Goal: Task Accomplishment & Management: Manage account settings

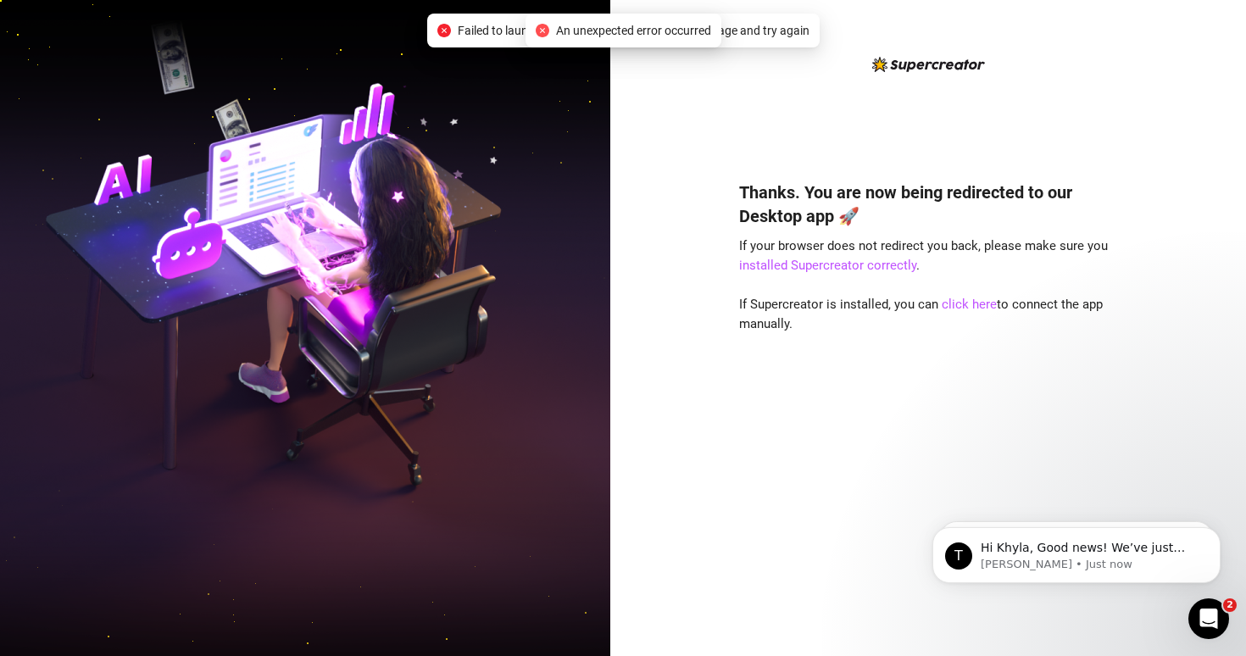
click at [536, 27] on icon "close-circle" at bounding box center [543, 31] width 14 height 14
click at [538, 29] on icon "close-circle" at bounding box center [543, 31] width 14 height 14
click at [737, 400] on div "Thanks. You are now being redirected to our Desktop app 🚀 If your browser does …" at bounding box center [928, 328] width 636 height 656
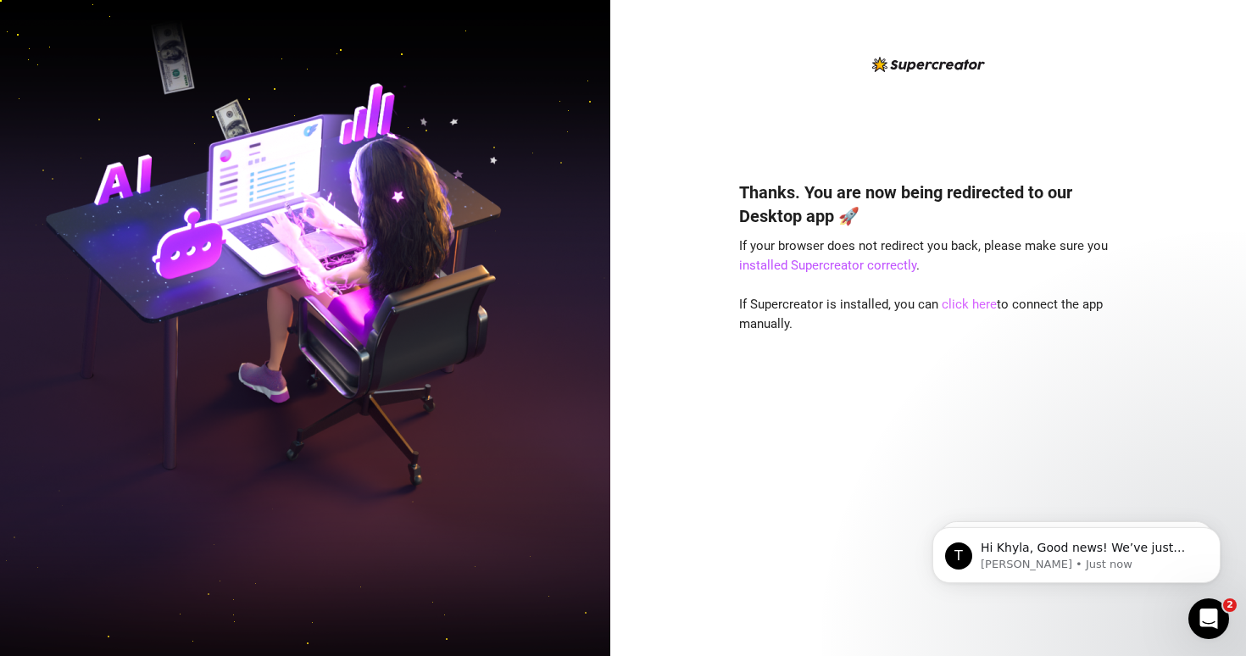
click at [958, 304] on link "click here" at bounding box center [968, 304] width 55 height 15
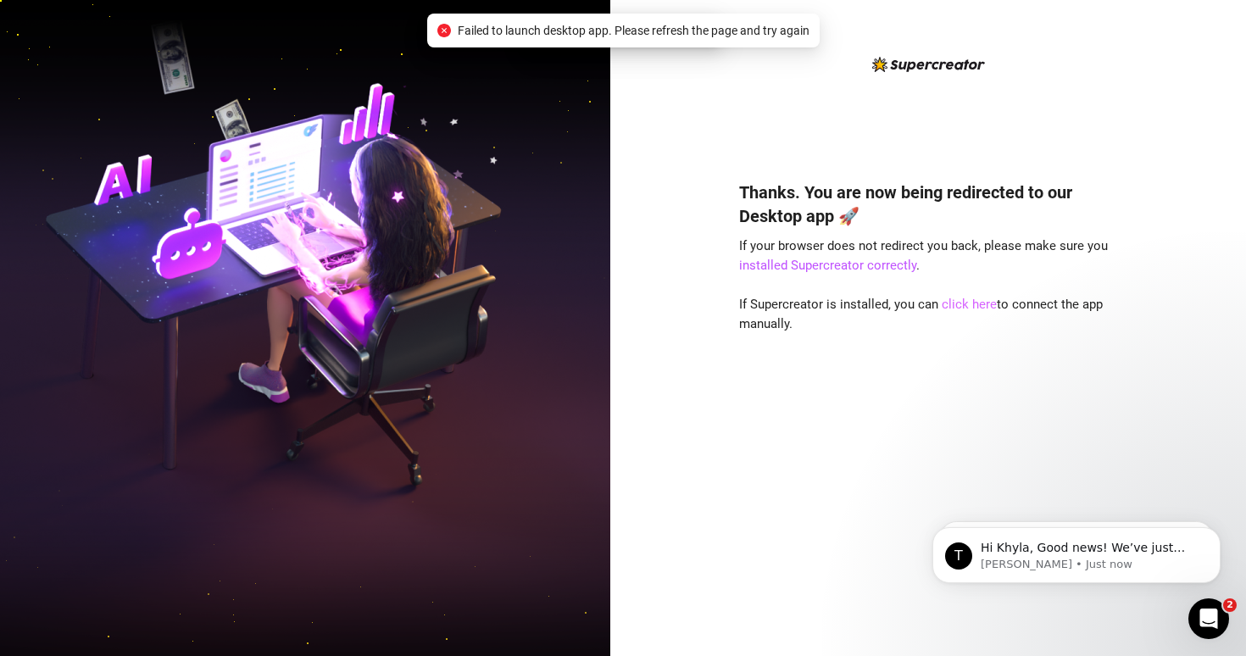
click at [958, 304] on link "click here" at bounding box center [968, 304] width 55 height 15
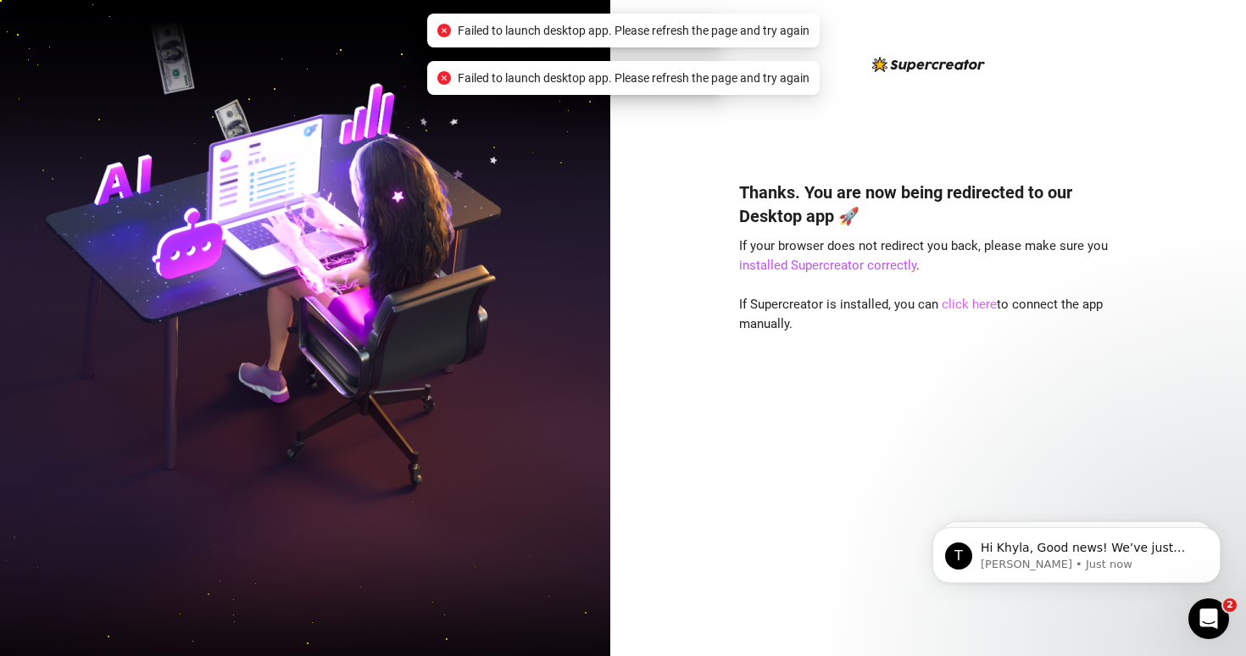
click at [958, 304] on link "click here" at bounding box center [968, 304] width 55 height 15
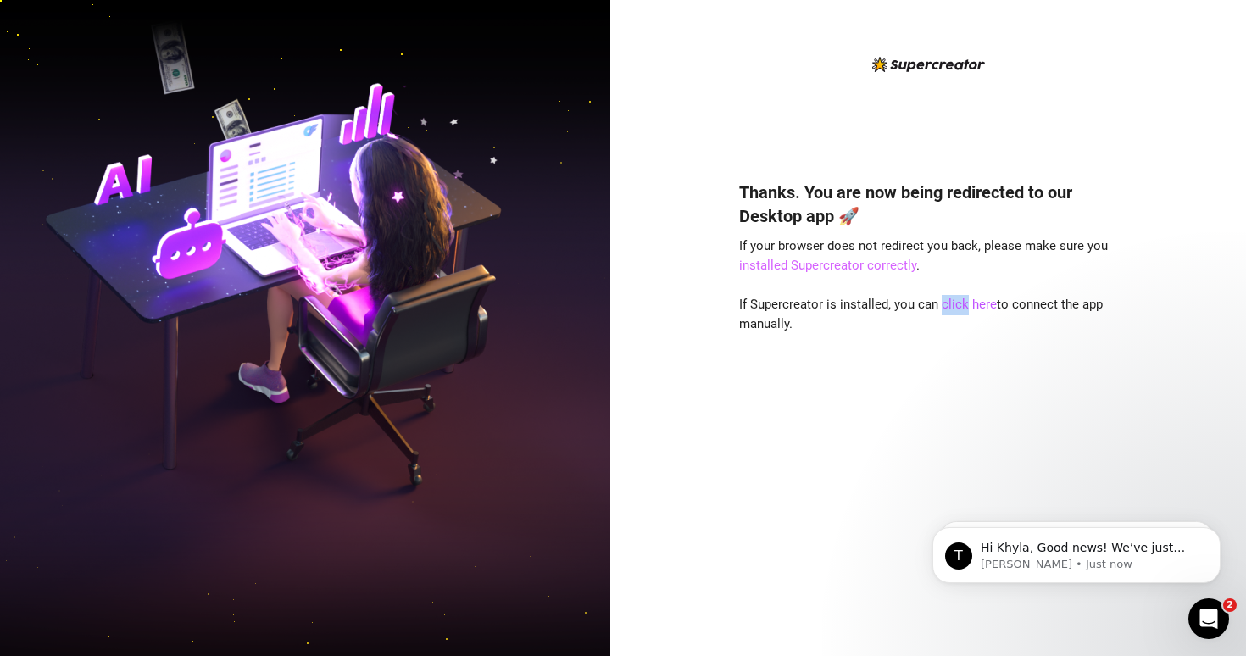
click at [860, 269] on link "installed Supercreator correctly" at bounding box center [827, 265] width 177 height 15
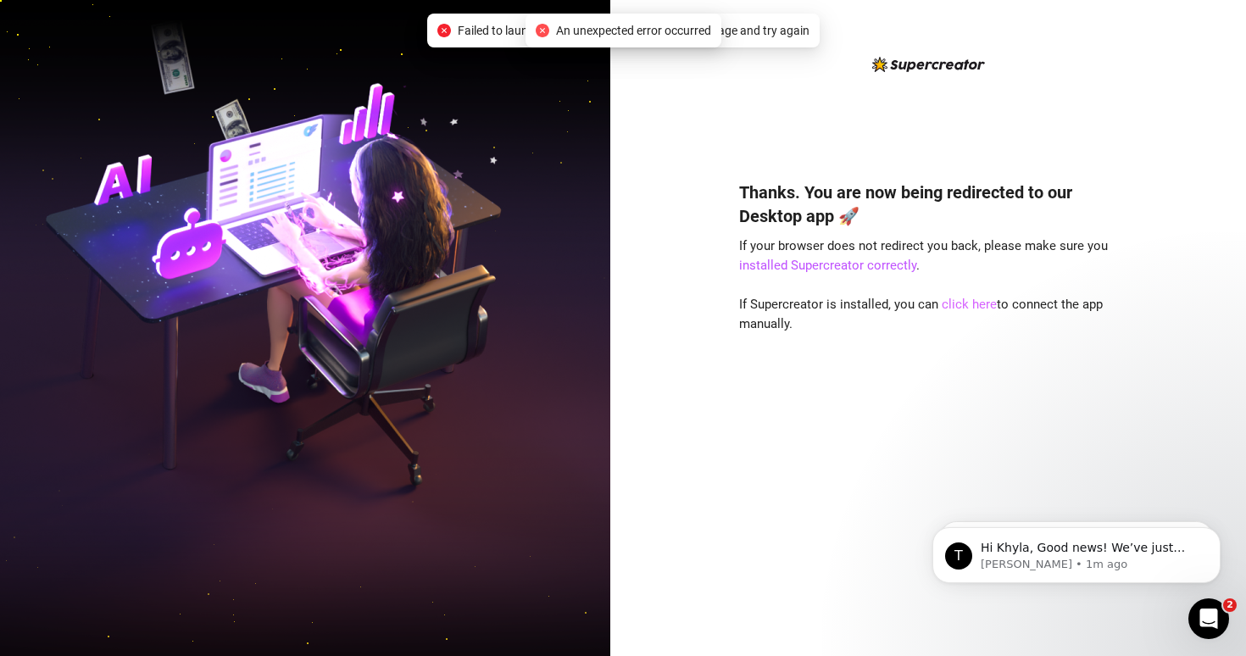
click at [984, 306] on link "click here" at bounding box center [968, 304] width 55 height 15
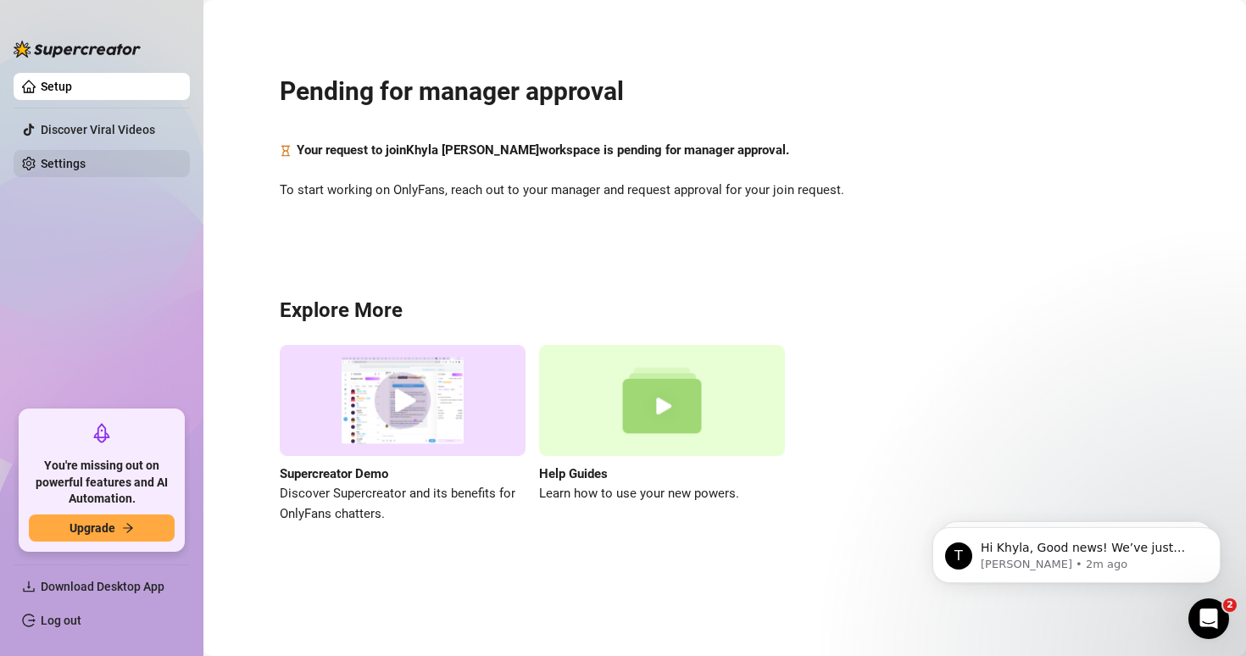
click at [86, 169] on link "Settings" at bounding box center [63, 164] width 45 height 14
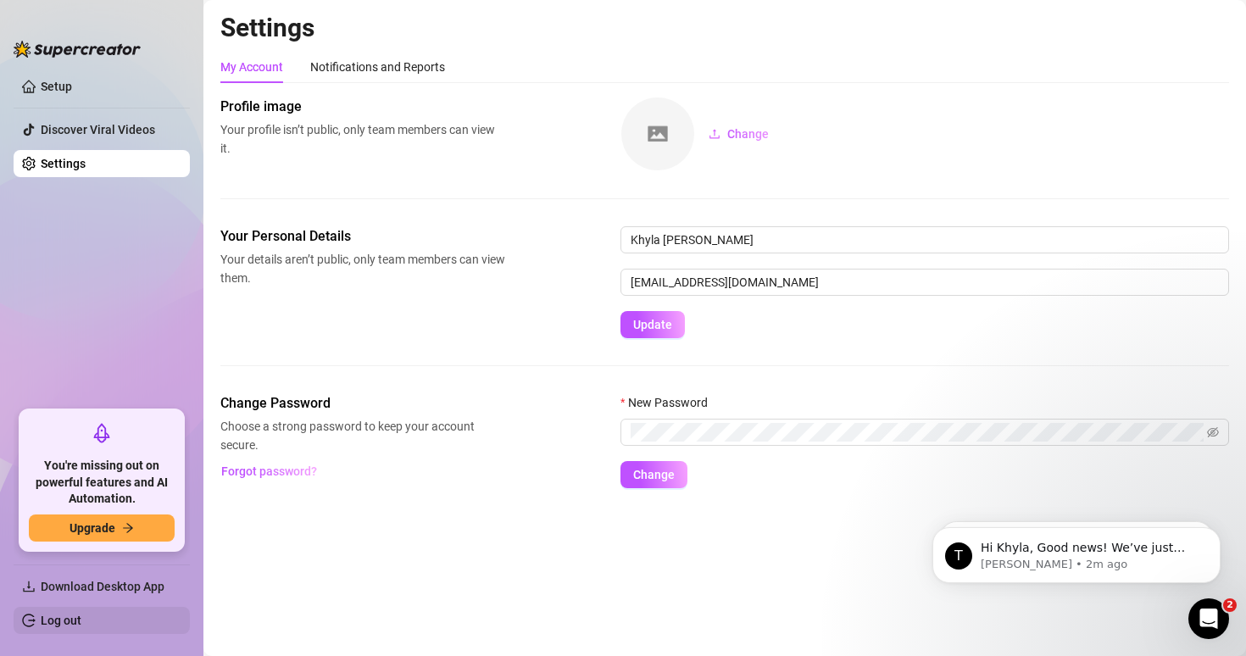
click at [81, 618] on link "Log out" at bounding box center [61, 620] width 41 height 14
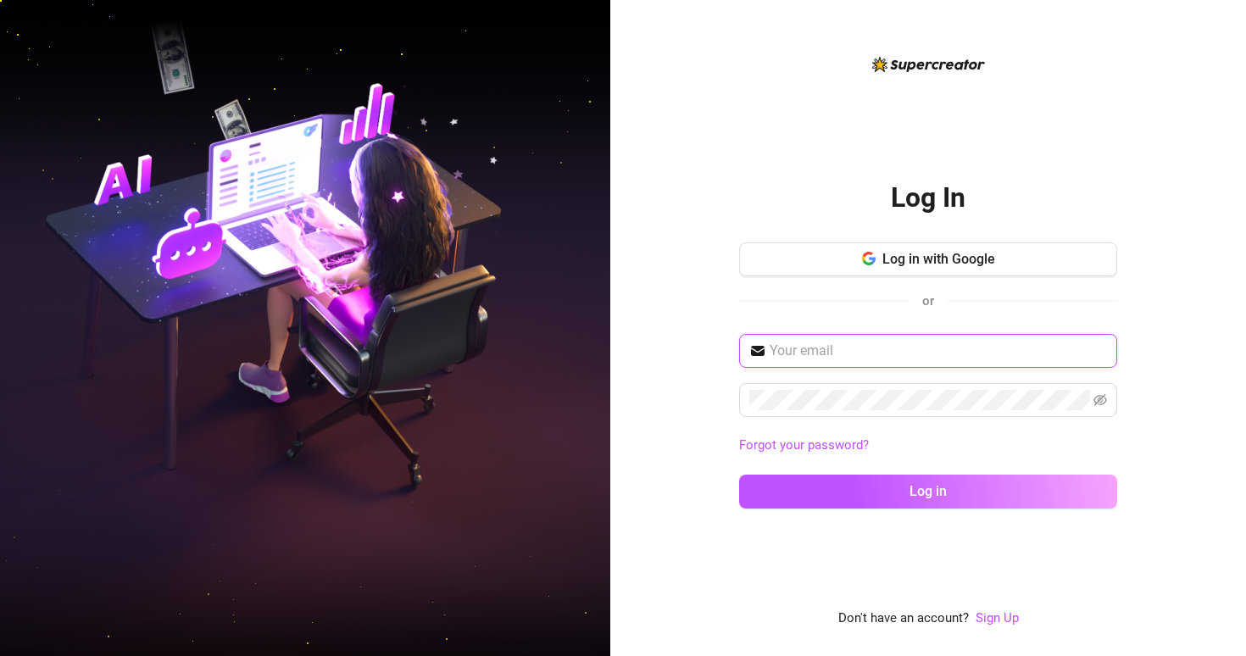
click at [812, 352] on input "text" at bounding box center [937, 351] width 337 height 20
paste input "iszabelle.milki@gmail.com elevatemedia2025$$"
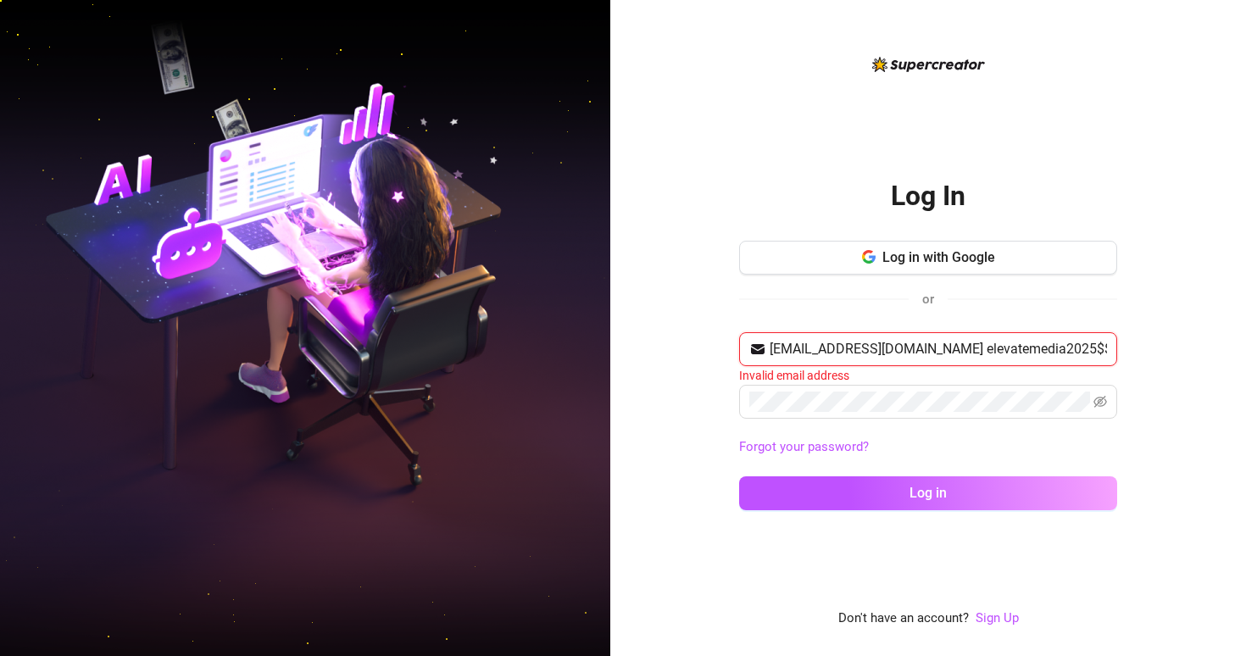
click at [943, 347] on input "iszabelle.milki@gmail.com elevatemedia2025$$" at bounding box center [937, 349] width 337 height 20
drag, startPoint x: 936, startPoint y: 348, endPoint x: 1058, endPoint y: 347, distance: 121.2
click at [1058, 347] on input "iszabelle.milki@gmail.com elevatemedia2025$$" at bounding box center [937, 349] width 337 height 20
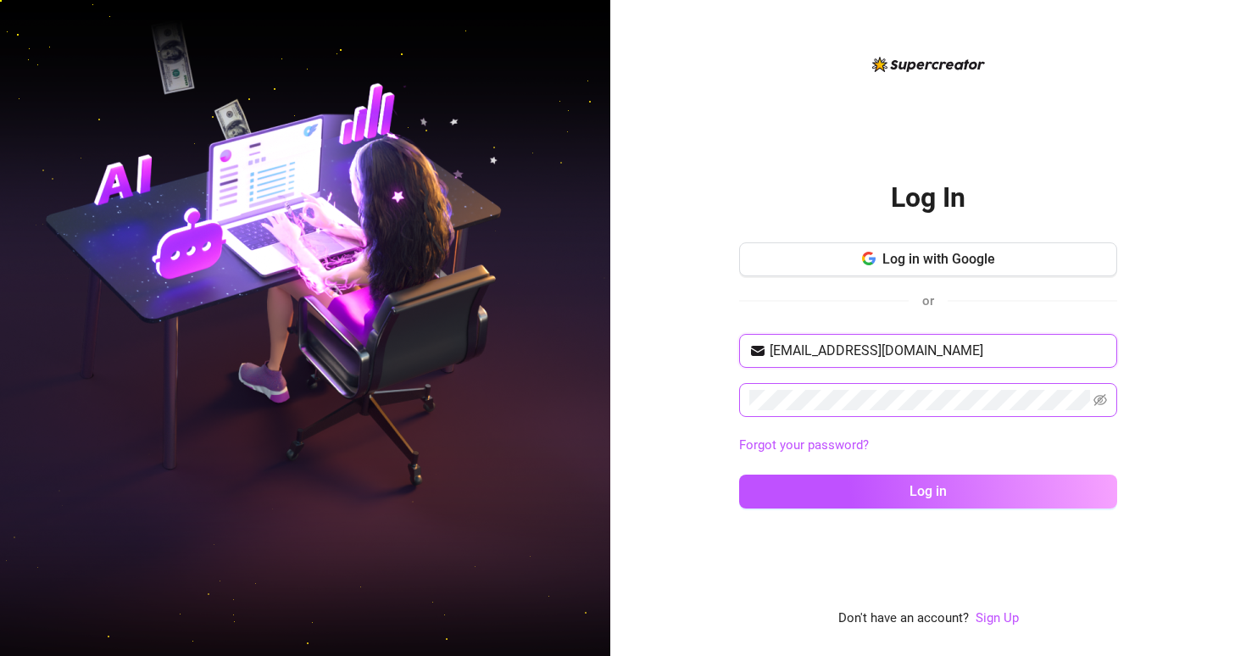
type input "iszabelle.milki@gmail.com"
click at [1101, 399] on icon "eye-invisible" at bounding box center [1100, 400] width 14 height 14
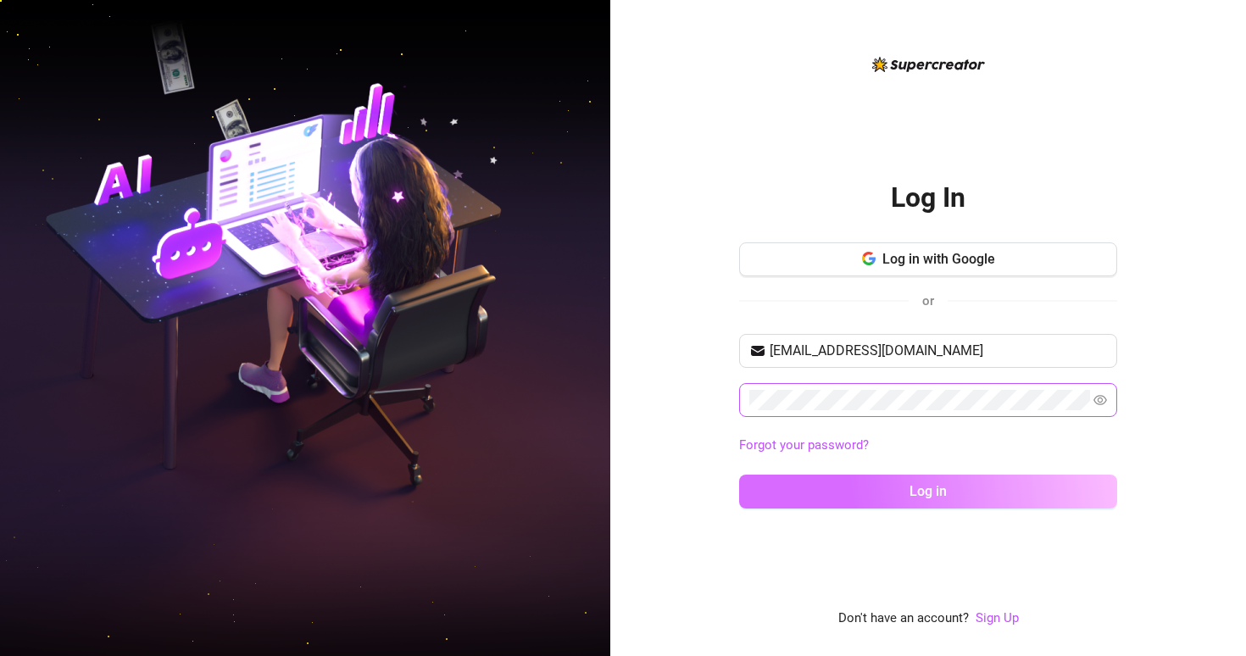
click at [1037, 492] on button "Log in" at bounding box center [928, 492] width 378 height 34
